Goal: Task Accomplishment & Management: Manage account settings

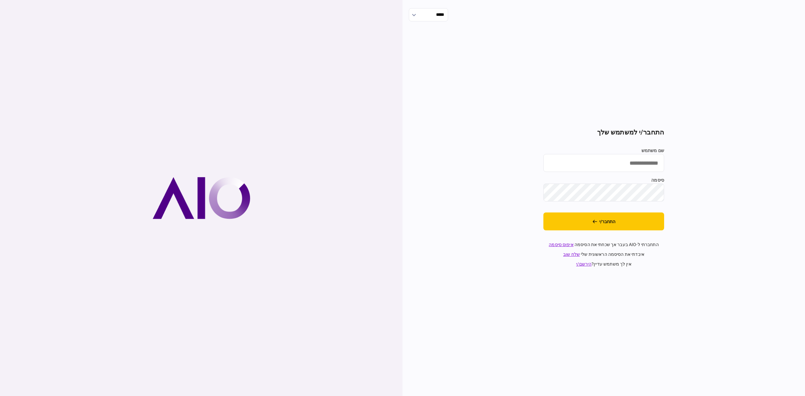
type input "**********"
drag, startPoint x: 634, startPoint y: 218, endPoint x: 655, endPoint y: 217, distance: 21.4
click at [634, 218] on button "התחבר/י" at bounding box center [603, 222] width 121 height 18
